Goal: Use online tool/utility: Utilize a website feature to perform a specific function

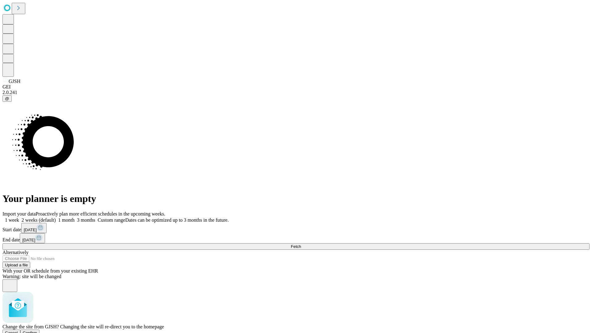
click at [37, 330] on span "Confirm" at bounding box center [30, 332] width 14 height 5
click at [19, 217] on label "1 week" at bounding box center [10, 219] width 17 height 5
click at [301, 244] on span "Fetch" at bounding box center [296, 246] width 10 height 5
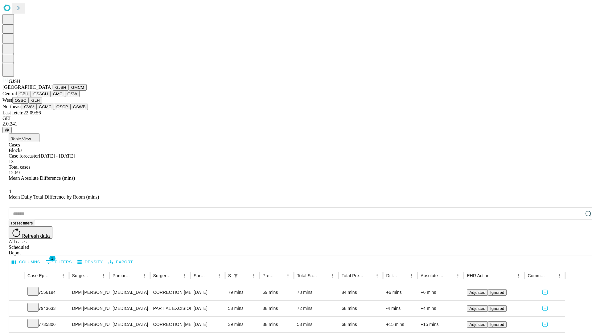
click at [69, 91] on button "GMCM" at bounding box center [78, 87] width 18 height 6
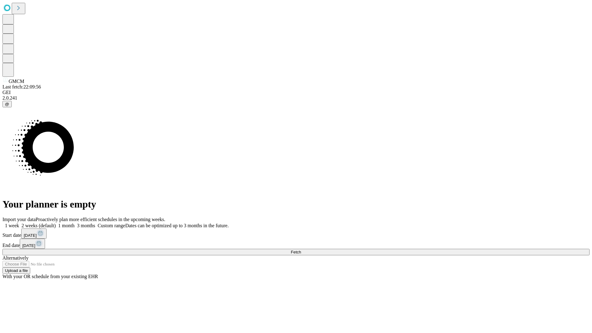
click at [19, 223] on label "1 week" at bounding box center [10, 225] width 17 height 5
click at [301, 250] on span "Fetch" at bounding box center [296, 252] width 10 height 5
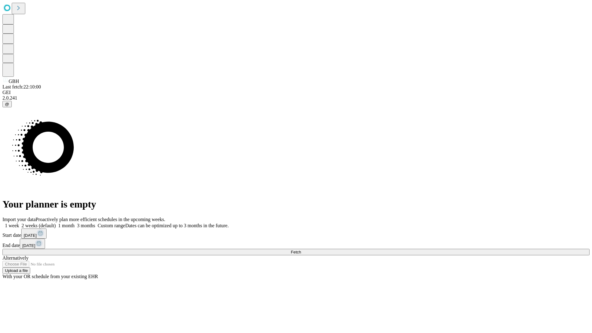
click at [19, 223] on label "1 week" at bounding box center [10, 225] width 17 height 5
click at [301, 250] on span "Fetch" at bounding box center [296, 252] width 10 height 5
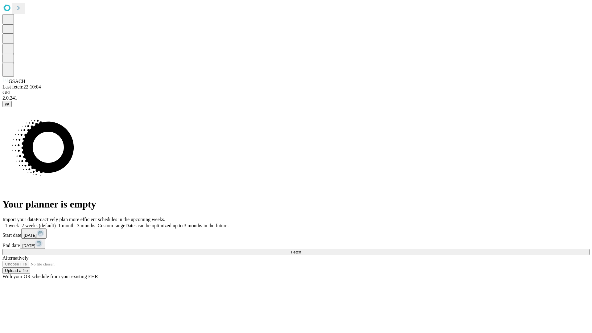
click at [301, 250] on span "Fetch" at bounding box center [296, 252] width 10 height 5
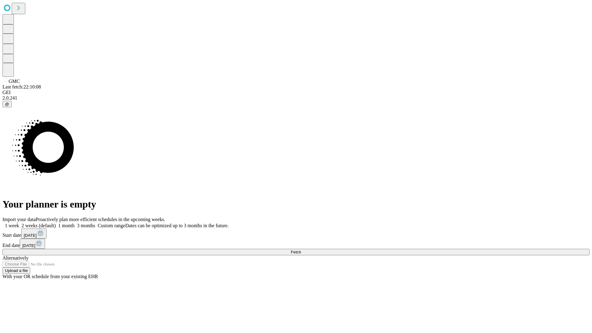
click at [19, 223] on label "1 week" at bounding box center [10, 225] width 17 height 5
click at [301, 250] on span "Fetch" at bounding box center [296, 252] width 10 height 5
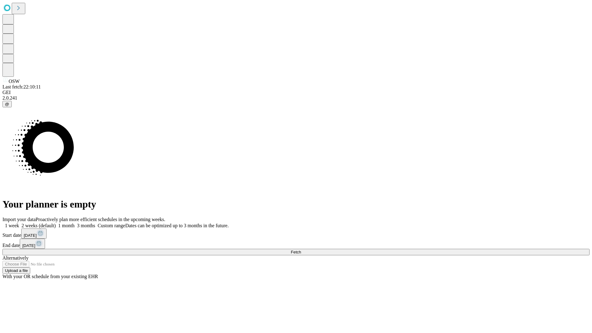
click at [19, 223] on label "1 week" at bounding box center [10, 225] width 17 height 5
click at [301, 250] on span "Fetch" at bounding box center [296, 252] width 10 height 5
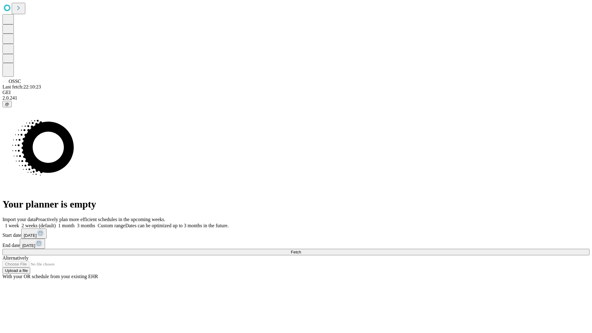
click at [301, 250] on span "Fetch" at bounding box center [296, 252] width 10 height 5
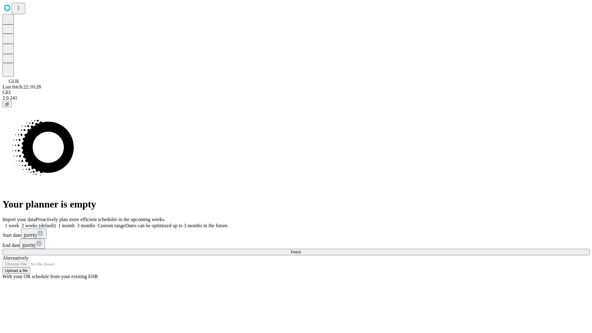
click at [19, 223] on label "1 week" at bounding box center [10, 225] width 17 height 5
click at [301, 250] on span "Fetch" at bounding box center [296, 252] width 10 height 5
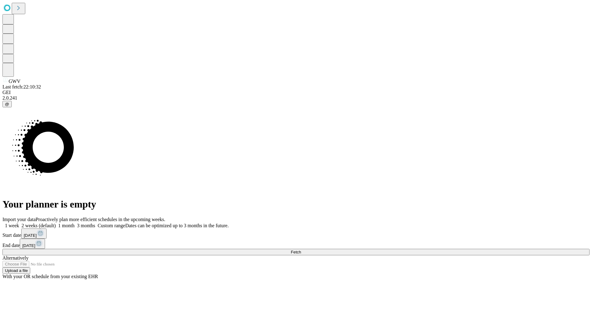
click at [19, 223] on label "1 week" at bounding box center [10, 225] width 17 height 5
click at [301, 250] on span "Fetch" at bounding box center [296, 252] width 10 height 5
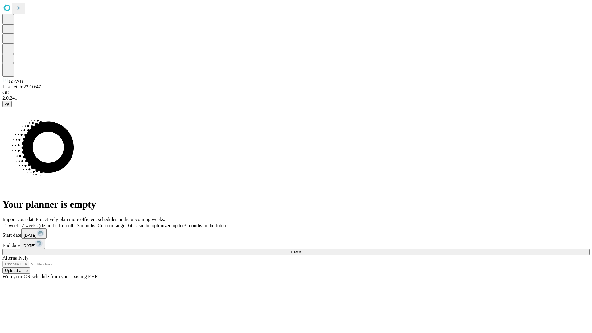
click at [19, 223] on label "1 week" at bounding box center [10, 225] width 17 height 5
click at [301, 250] on span "Fetch" at bounding box center [296, 252] width 10 height 5
